Goal: Information Seeking & Learning: Learn about a topic

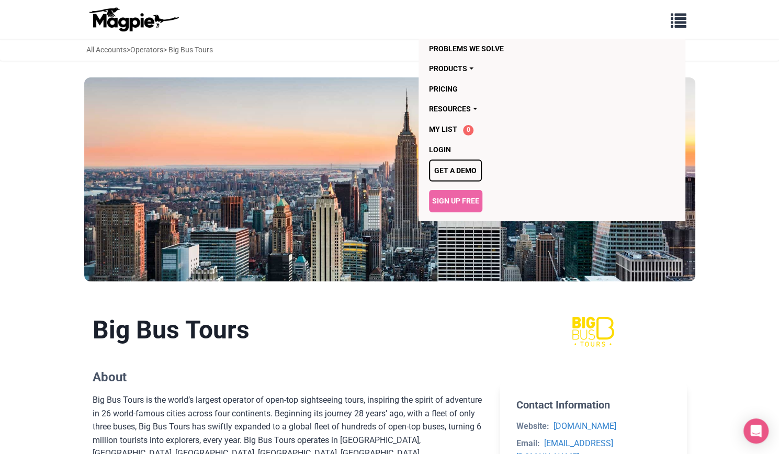
click at [675, 24] on span "button" at bounding box center [679, 18] width 16 height 16
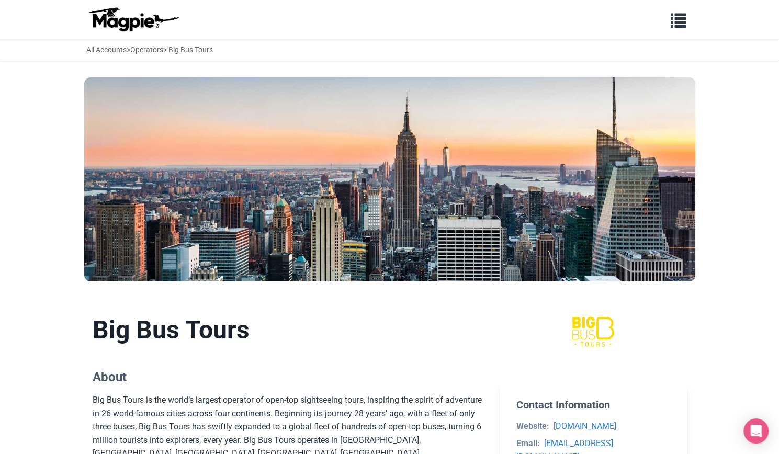
click at [594, 338] on img at bounding box center [593, 331] width 100 height 33
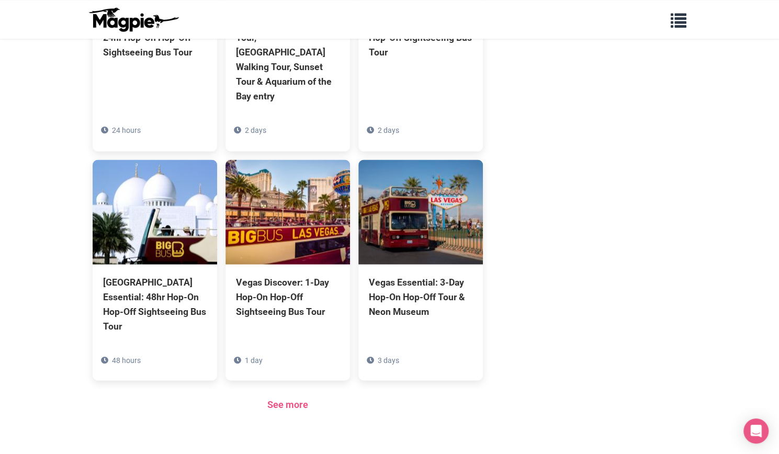
scroll to position [929, 0]
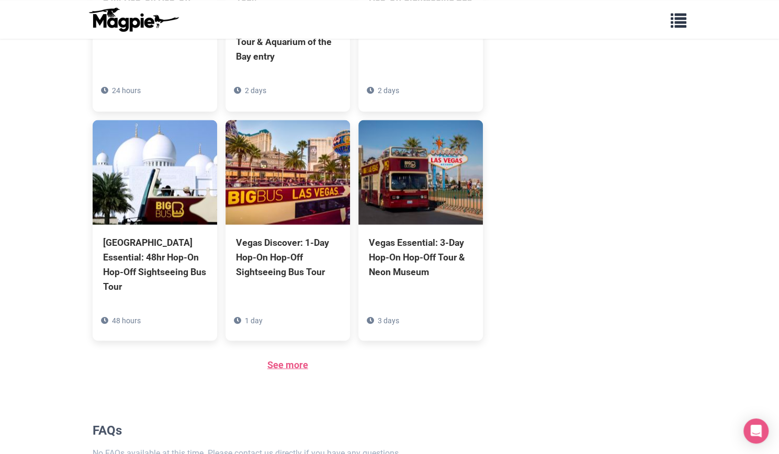
click at [295, 359] on link "See more" at bounding box center [287, 364] width 41 height 11
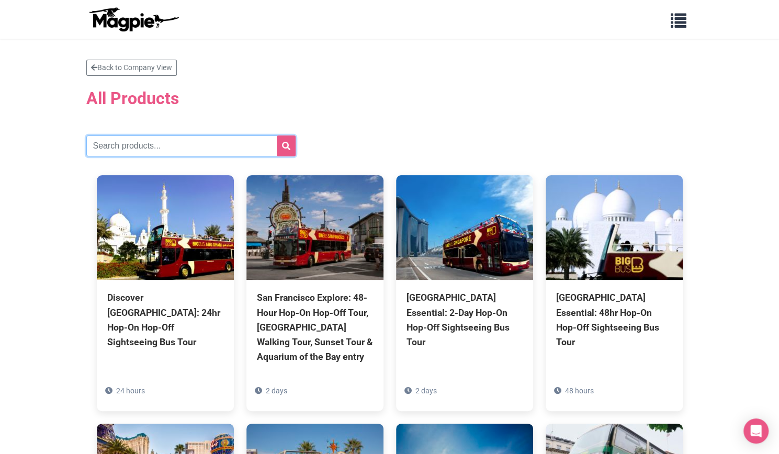
click at [180, 145] on input "text" at bounding box center [190, 145] width 209 height 21
type input "[GEOGRAPHIC_DATA]"
click at [279, 148] on button "submit" at bounding box center [286, 145] width 19 height 21
